Goal: Obtain resource: Download file/media

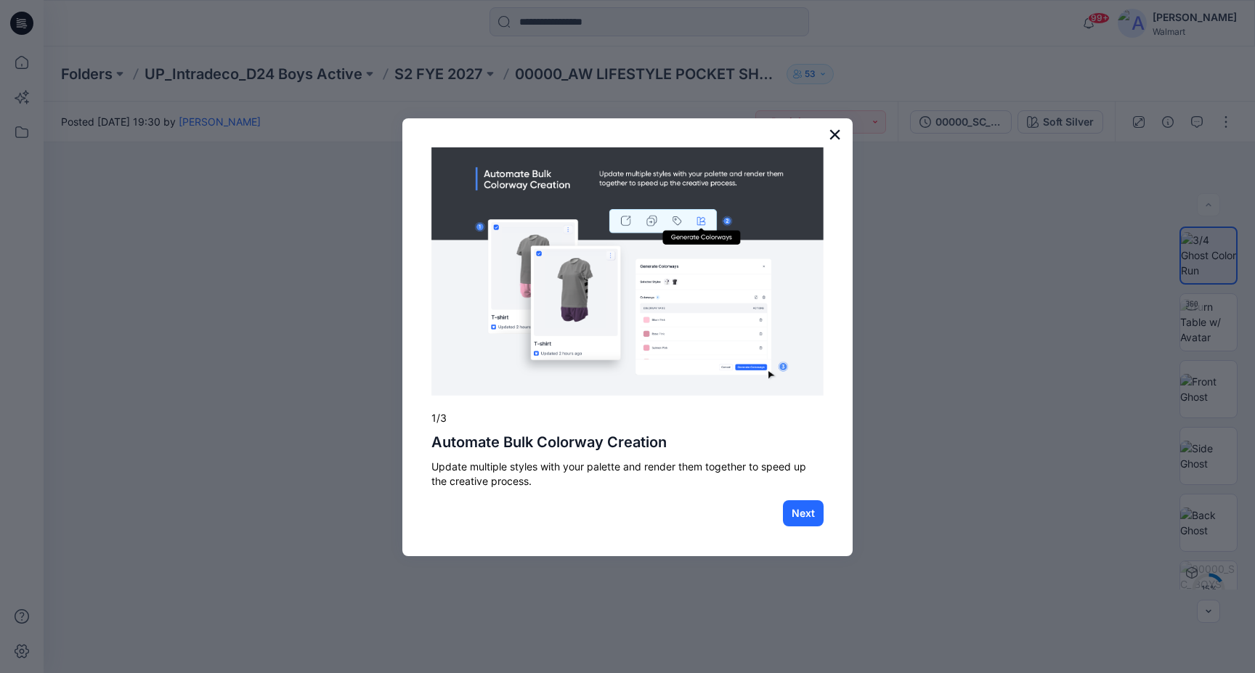
click at [838, 134] on button "×" at bounding box center [835, 134] width 14 height 23
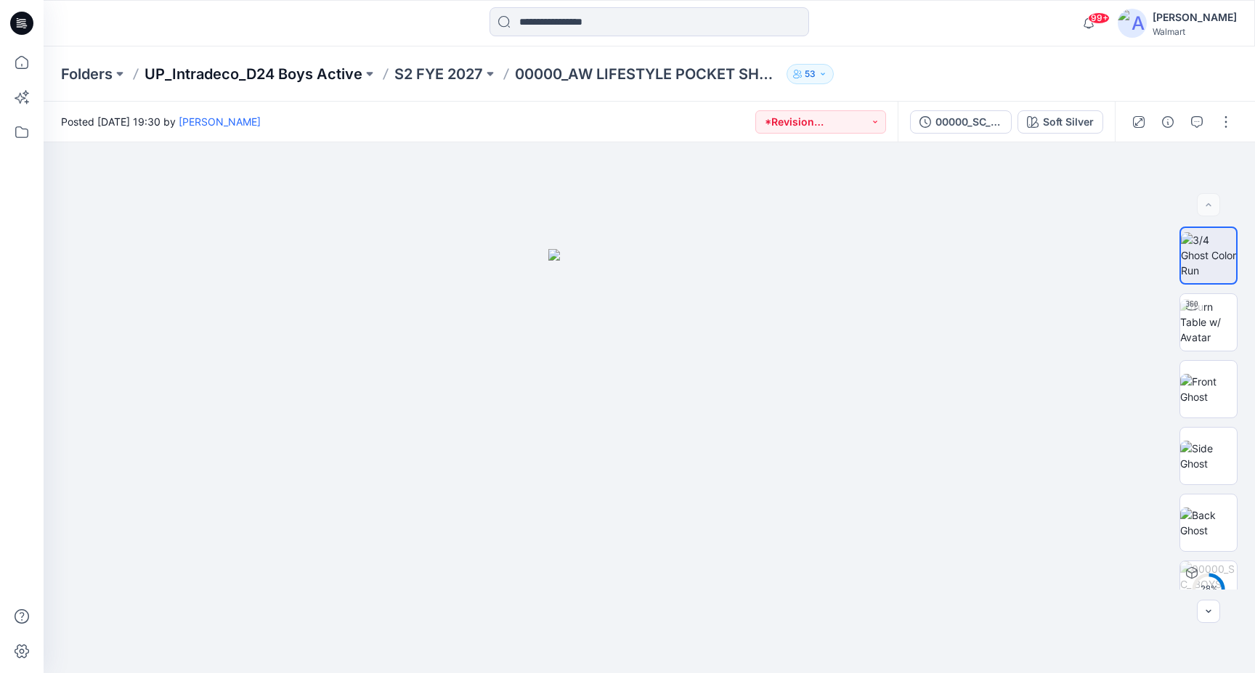
click at [325, 67] on p "UP_Intradeco_D24 Boys Active" at bounding box center [254, 74] width 218 height 20
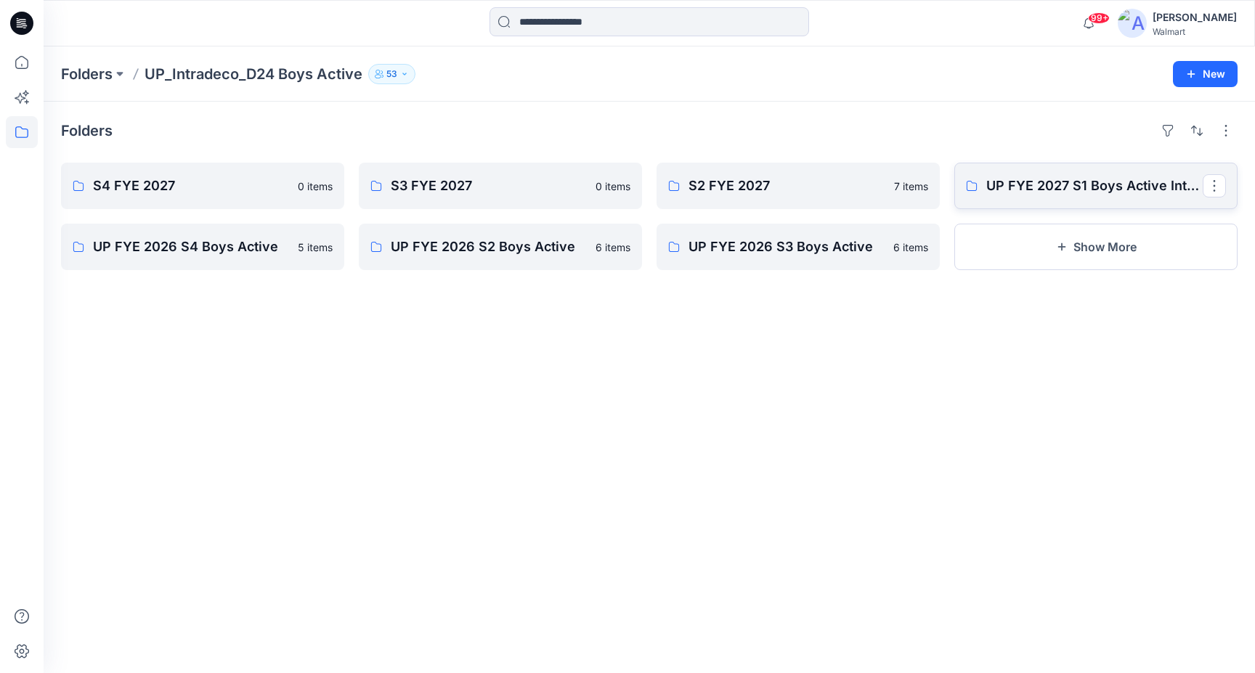
click at [1063, 197] on link "UP FYE 2027 S1 Boys Active Intradeco" at bounding box center [1096, 186] width 283 height 46
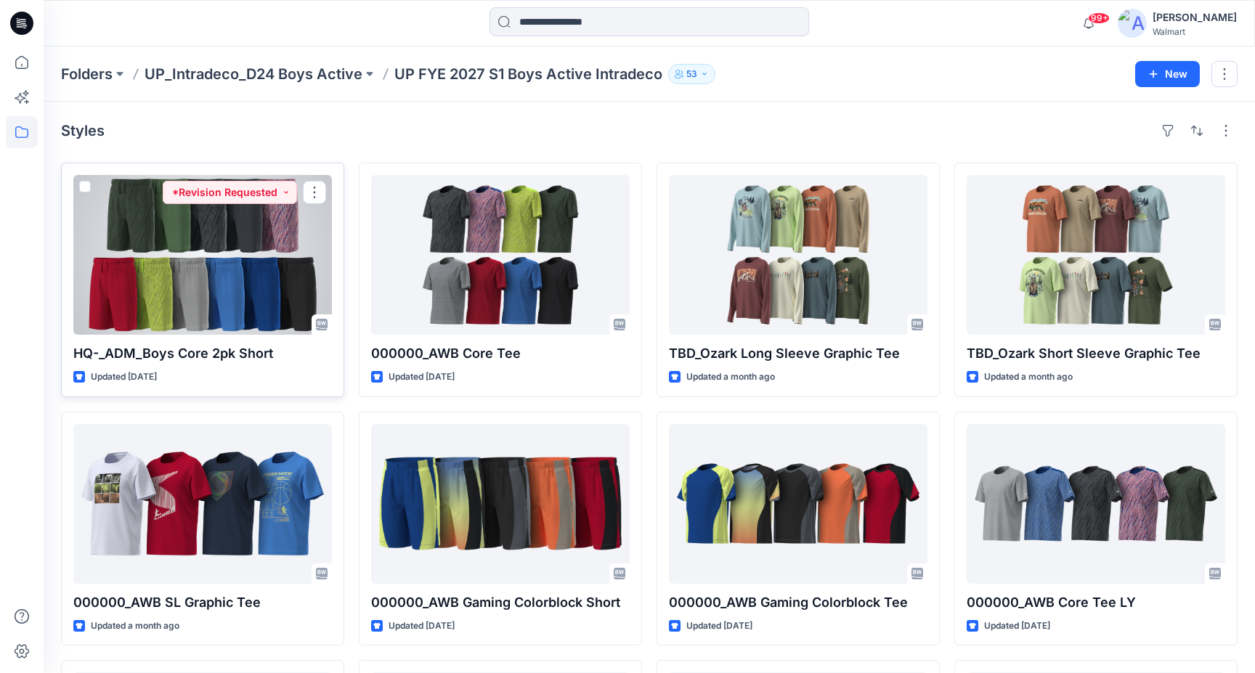
click at [223, 288] on div at bounding box center [202, 255] width 259 height 160
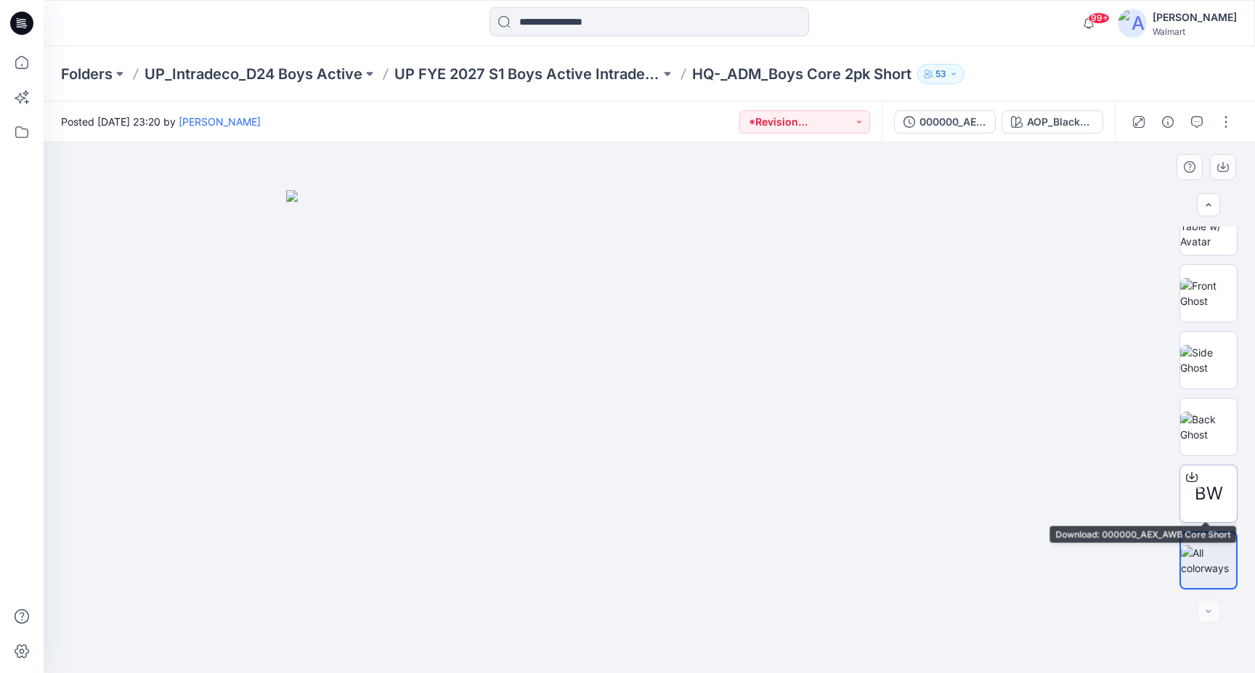
click at [1208, 498] on span "BW" at bounding box center [1209, 494] width 28 height 26
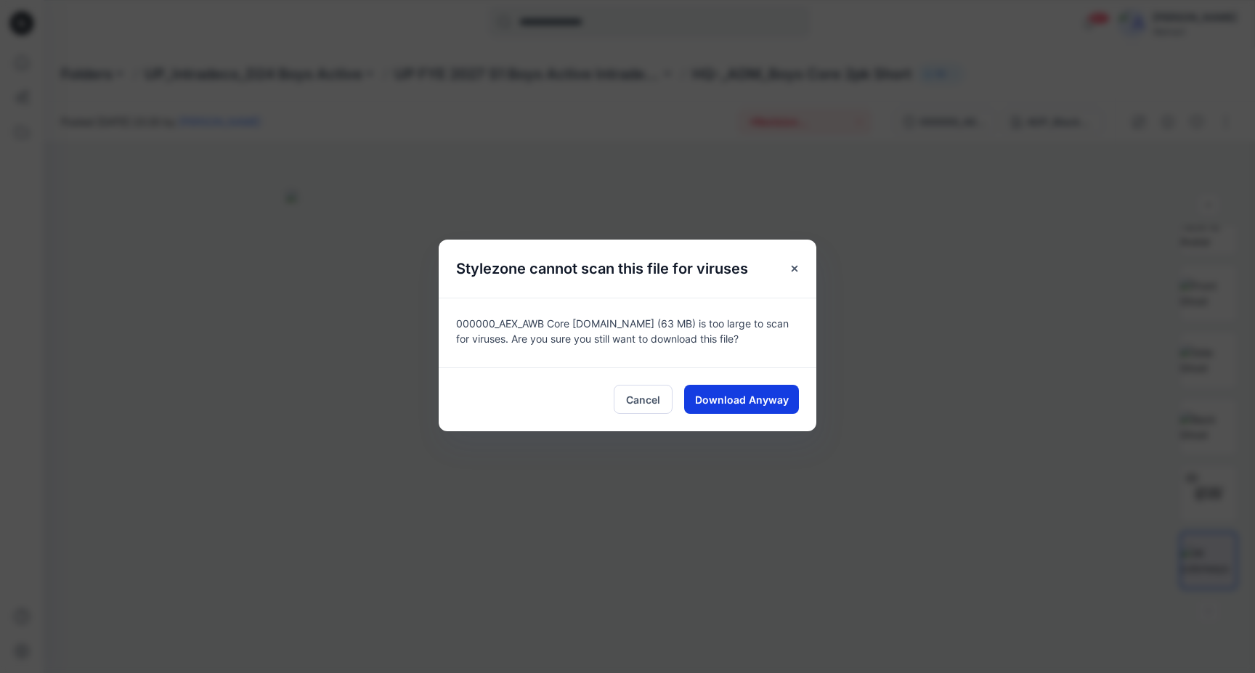
click at [766, 397] on span "Download Anyway" at bounding box center [742, 399] width 94 height 15
